Goal: Find specific page/section: Find specific page/section

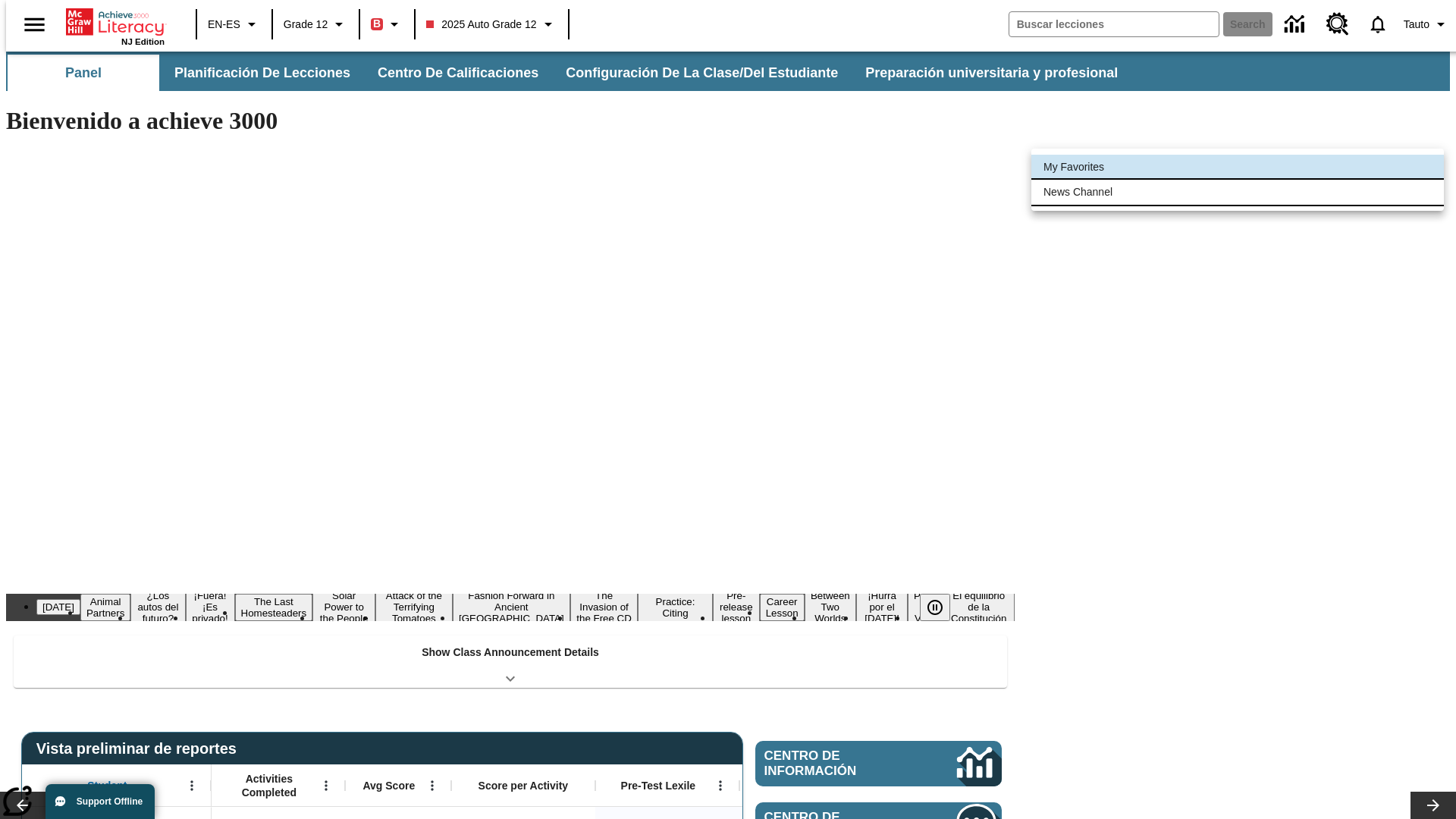
click at [1238, 192] on li "News Channel" at bounding box center [1238, 192] width 412 height 25
type input "120"
